Goal: Book appointment/travel/reservation

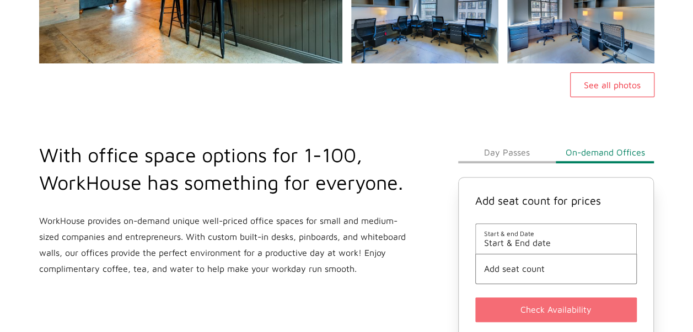
scroll to position [275, 0]
click at [521, 245] on span "Start & End date" at bounding box center [556, 242] width 144 height 10
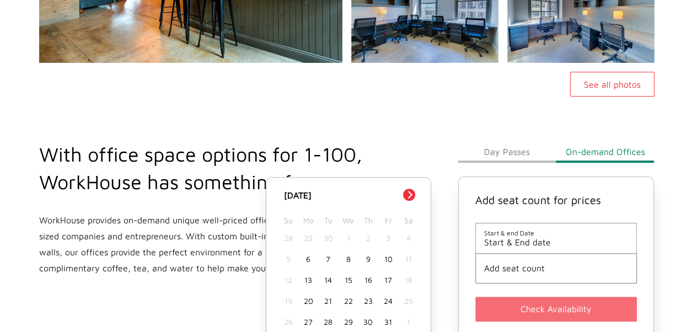
click at [410, 194] on button "Next Month" at bounding box center [409, 194] width 12 height 12
click at [327, 261] on div "4" at bounding box center [328, 258] width 20 height 21
click at [325, 258] on div "4" at bounding box center [328, 258] width 20 height 21
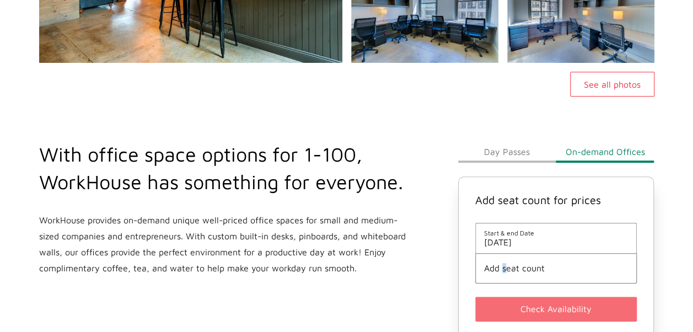
click at [504, 273] on li "Add seat count" at bounding box center [556, 268] width 162 height 30
drag, startPoint x: 504, startPoint y: 273, endPoint x: 581, endPoint y: 271, distance: 77.2
click at [581, 272] on span "Add seat count" at bounding box center [556, 268] width 144 height 10
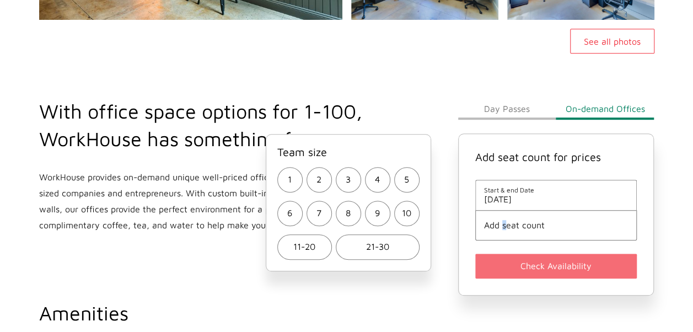
scroll to position [386, 0]
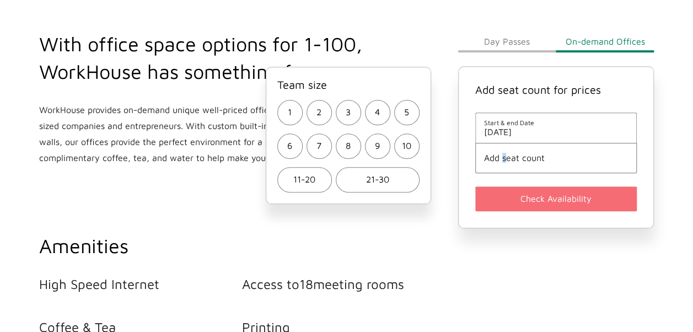
click at [406, 148] on span "10" at bounding box center [406, 146] width 9 height 16
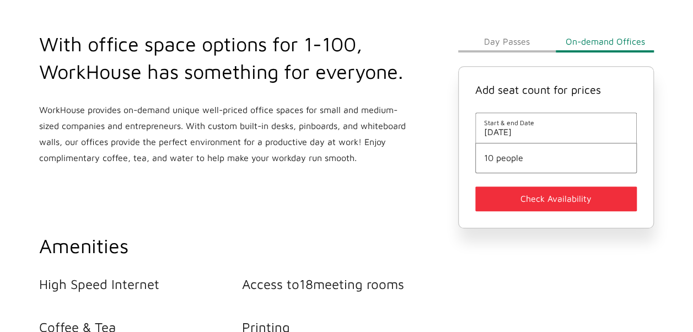
click at [548, 203] on button "Check Availability" at bounding box center [556, 198] width 162 height 25
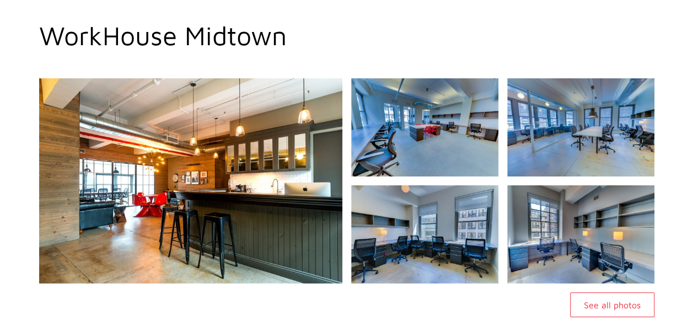
scroll to position [55, 0]
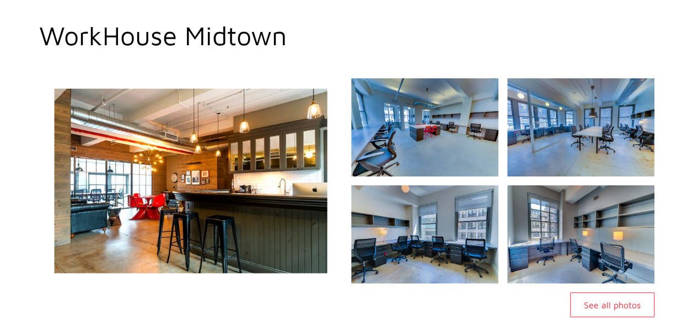
click at [108, 158] on img at bounding box center [190, 180] width 327 height 221
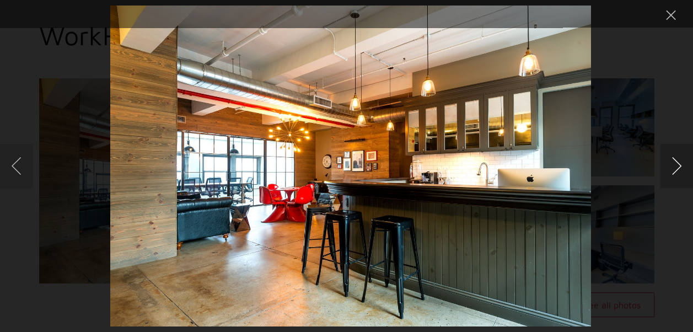
click at [674, 169] on button "Next image" at bounding box center [676, 166] width 33 height 44
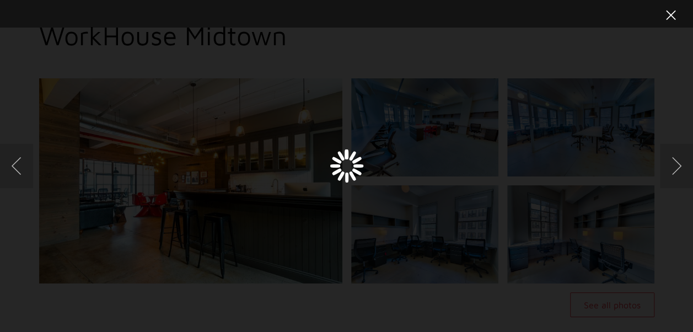
click at [667, 23] on button "Close lightbox" at bounding box center [671, 15] width 22 height 19
